Goal: Task Accomplishment & Management: Complete application form

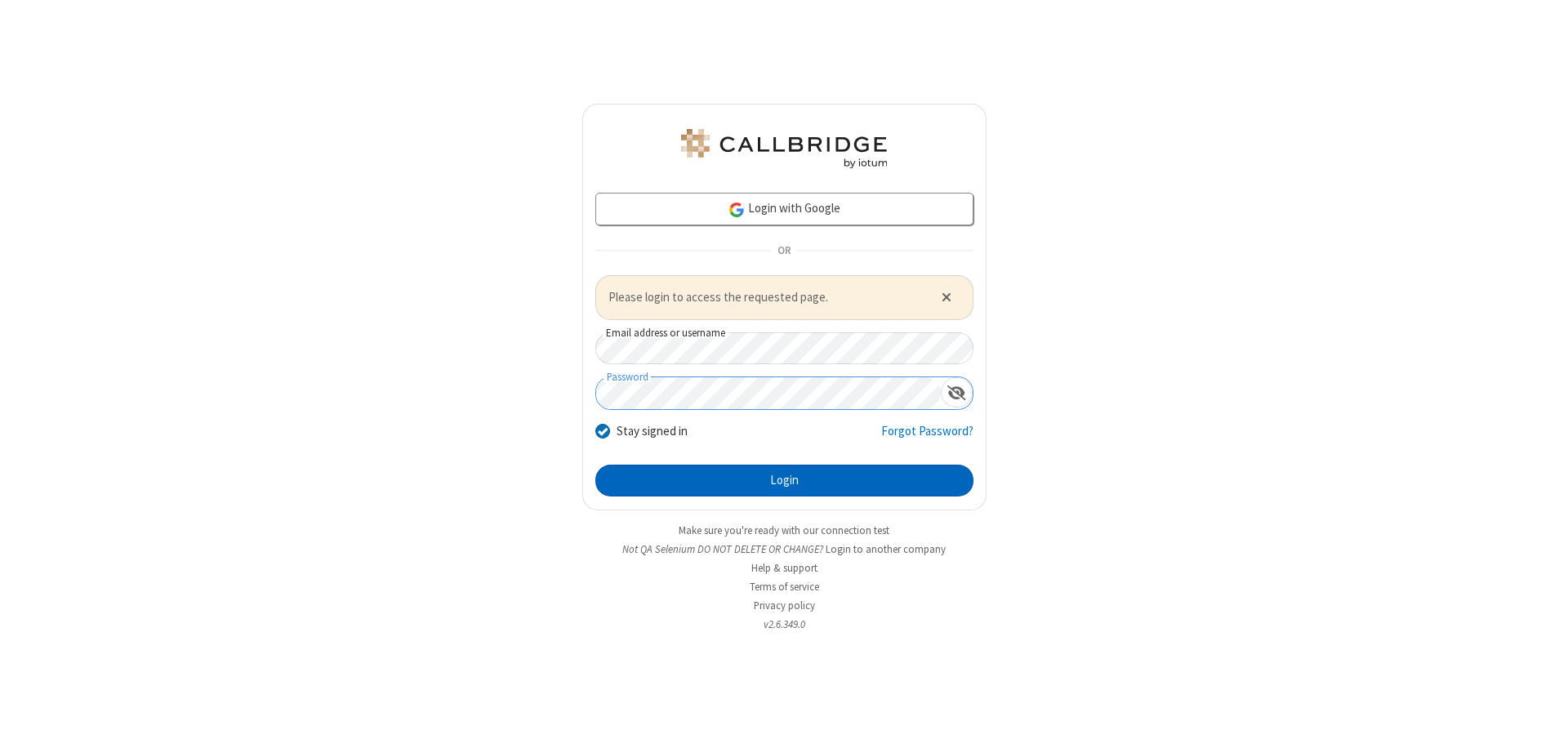
click at [784, 481] on button "Login" at bounding box center [784, 481] width 378 height 33
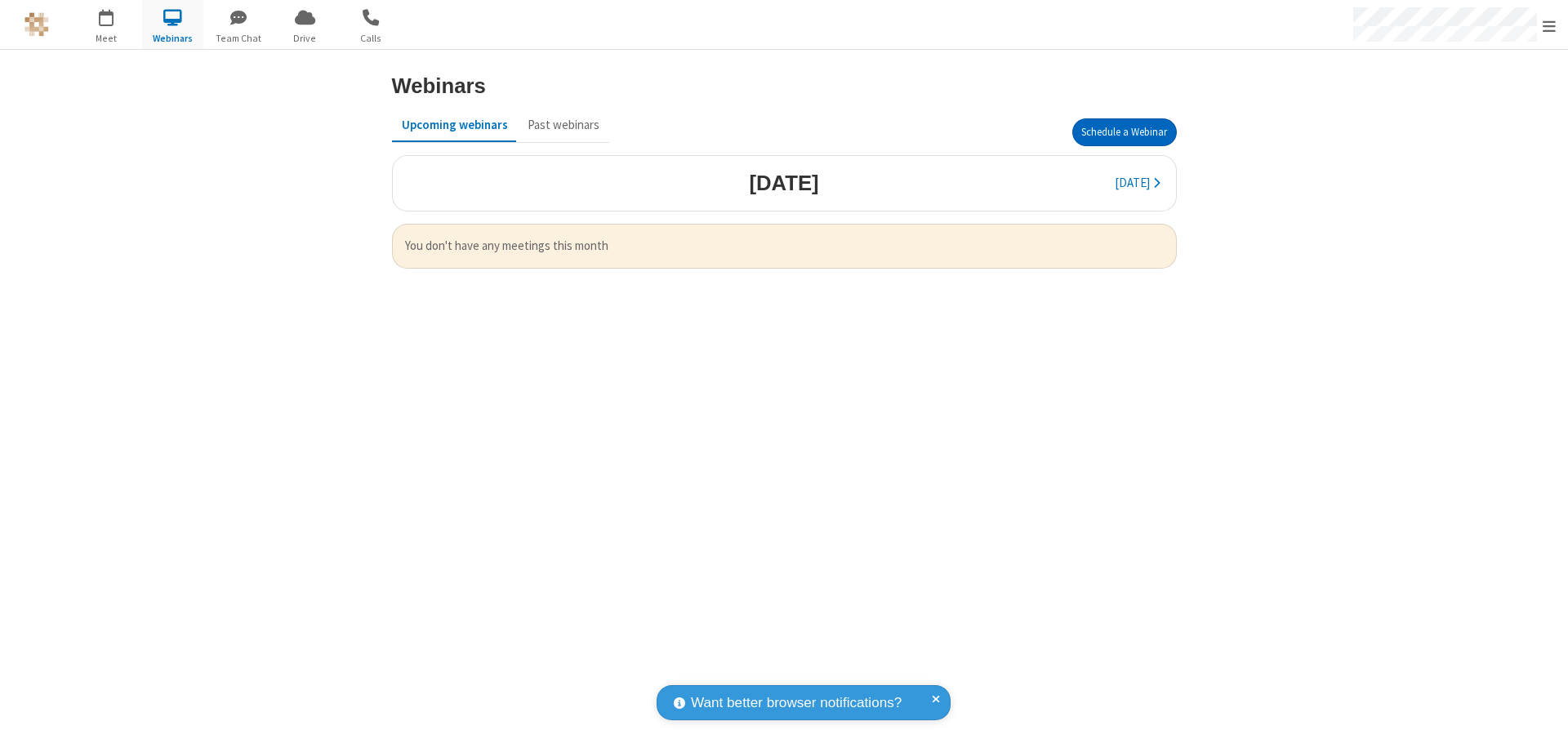
click at [1124, 132] on button "Schedule a Webinar" at bounding box center [1125, 132] width 104 height 27
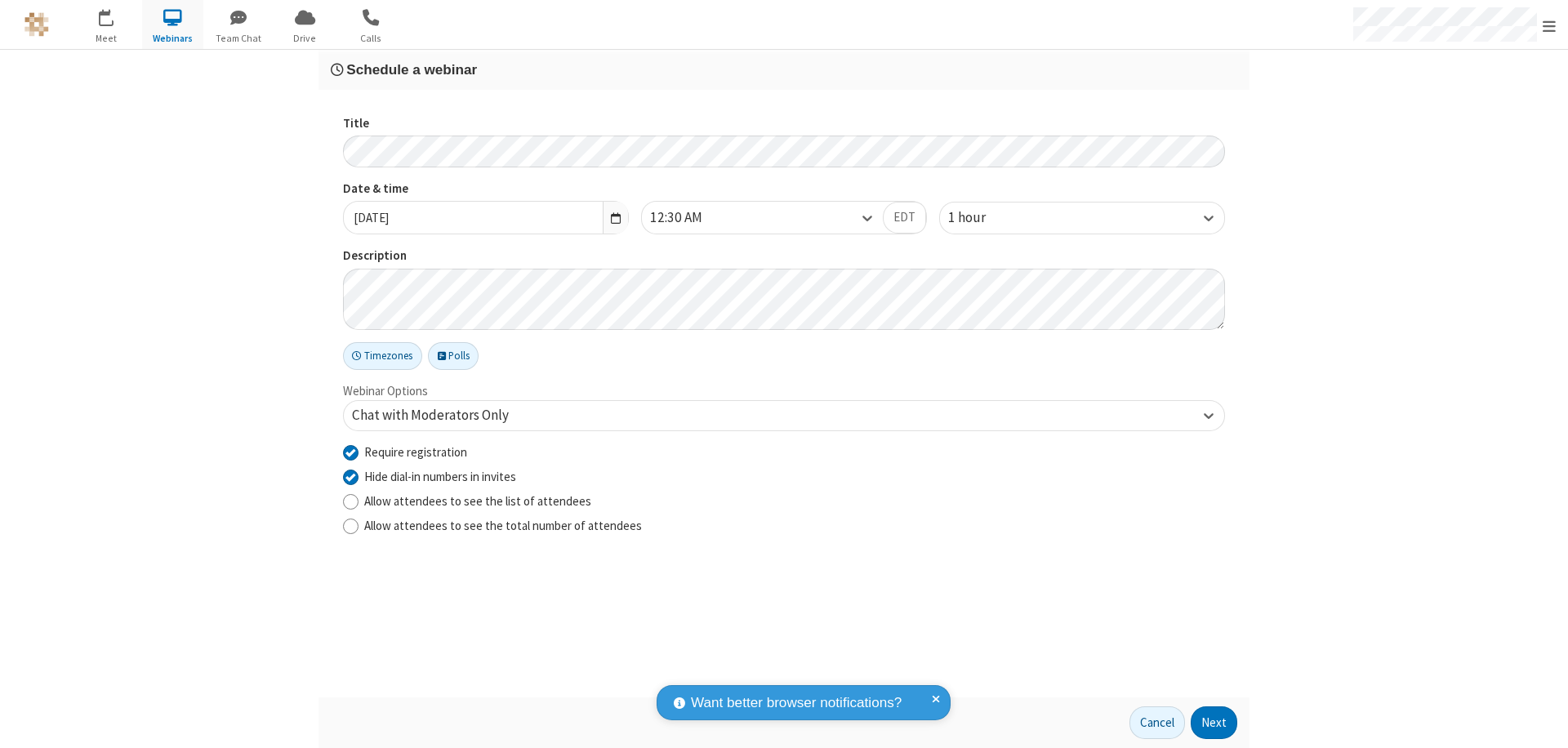
click at [350, 451] on input "Require registration" at bounding box center [351, 451] width 16 height 17
checkbox input "false"
click at [1214, 723] on button "Next" at bounding box center [1213, 722] width 47 height 33
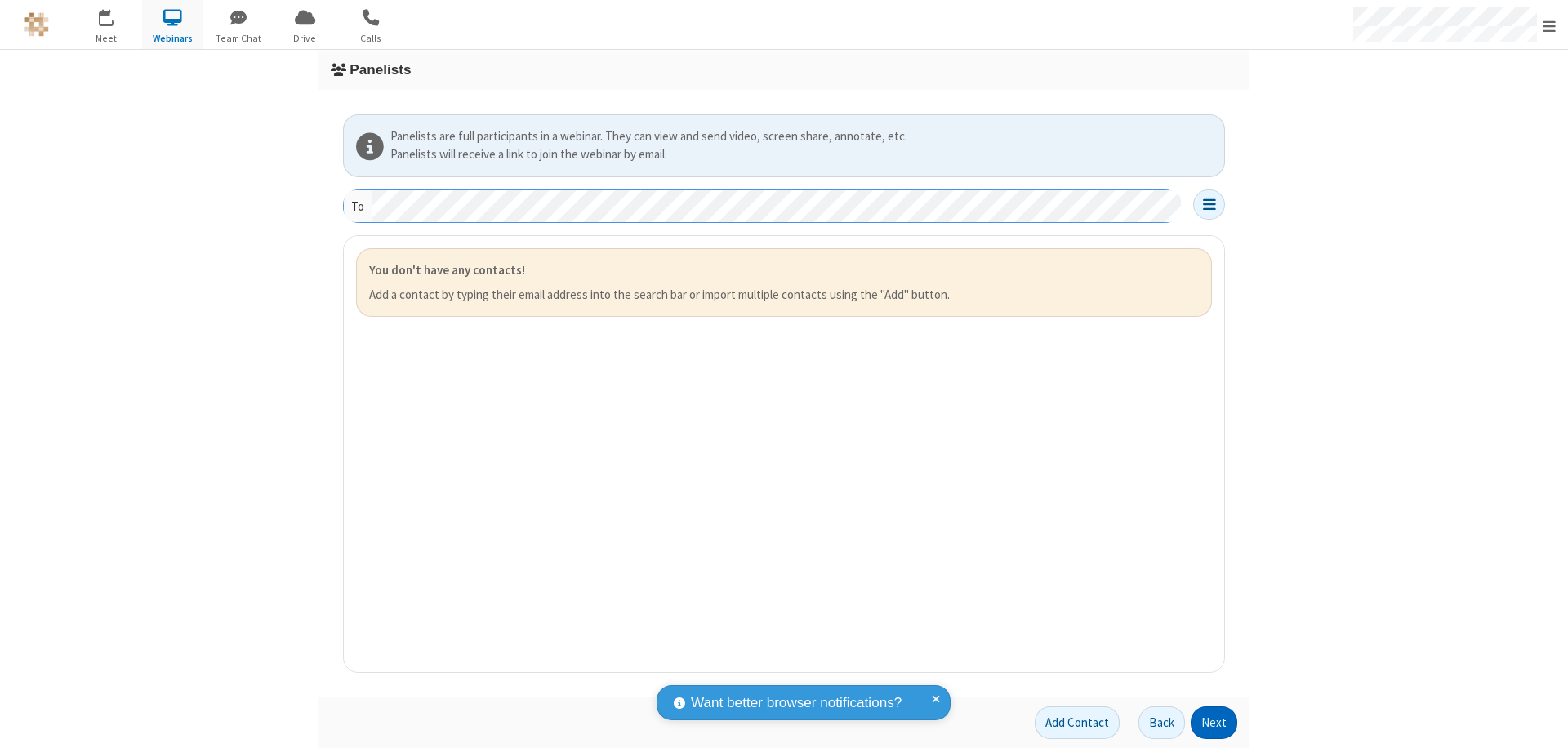
click at [1214, 723] on button "Next" at bounding box center [1213, 722] width 47 height 33
